Goal: Transaction & Acquisition: Purchase product/service

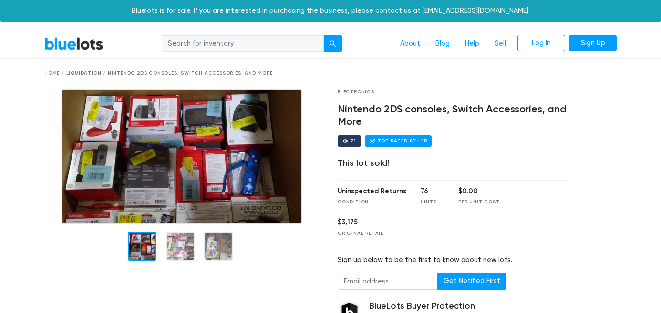
click at [187, 38] on input "search" at bounding box center [243, 43] width 162 height 17
type input "apple"
click at [323, 35] on button "submit" at bounding box center [332, 43] width 19 height 17
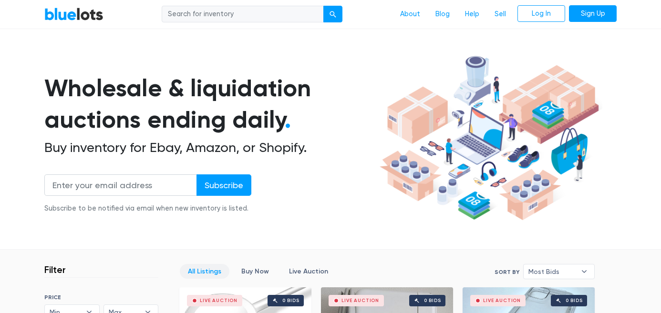
scroll to position [25, 0]
